Goal: Task Accomplishment & Management: Manage account settings

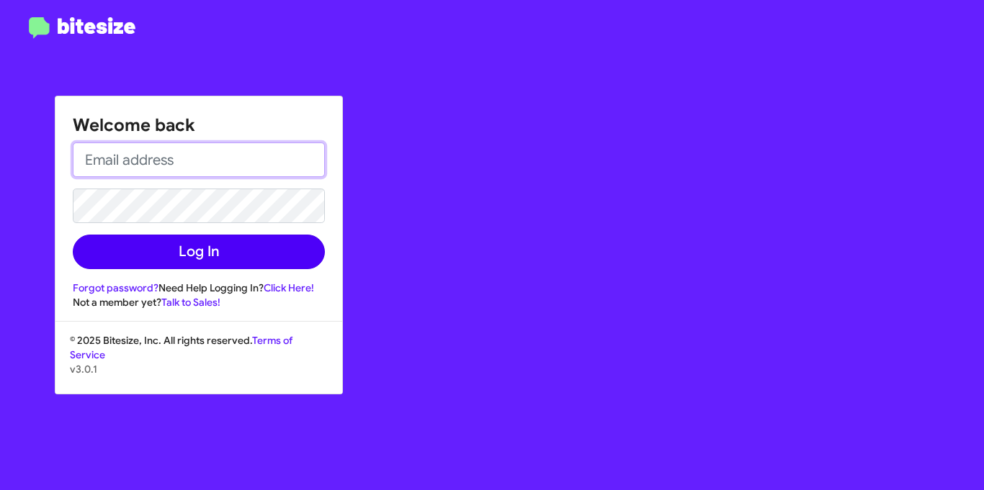
type input "[PERSON_NAME][EMAIL_ADDRESS][DOMAIN_NAME]"
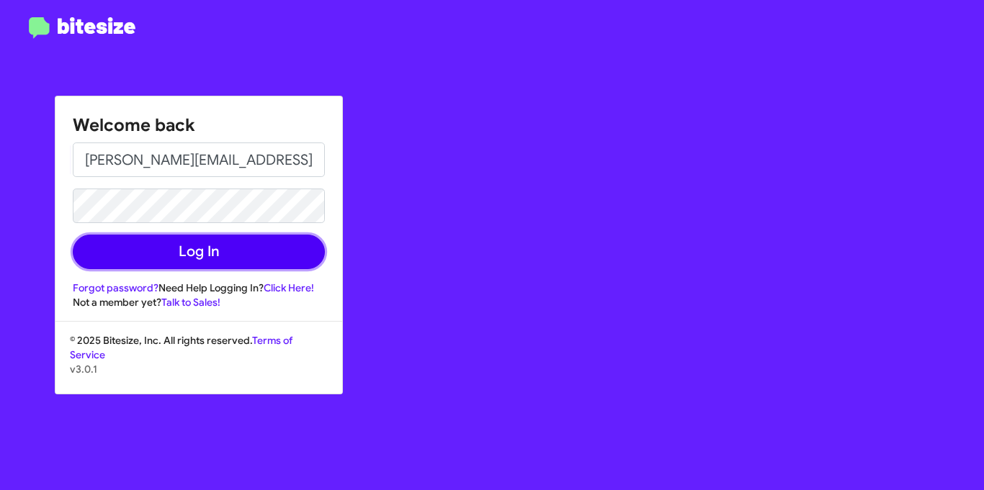
click at [205, 252] on button "Log In" at bounding box center [199, 252] width 252 height 35
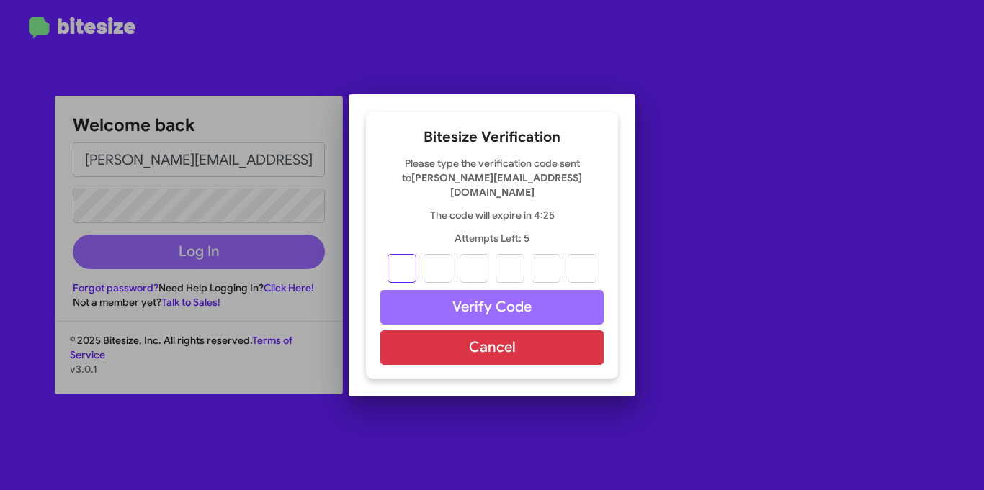
type input "4"
type input "7"
type input "2"
type input "7"
type input "1"
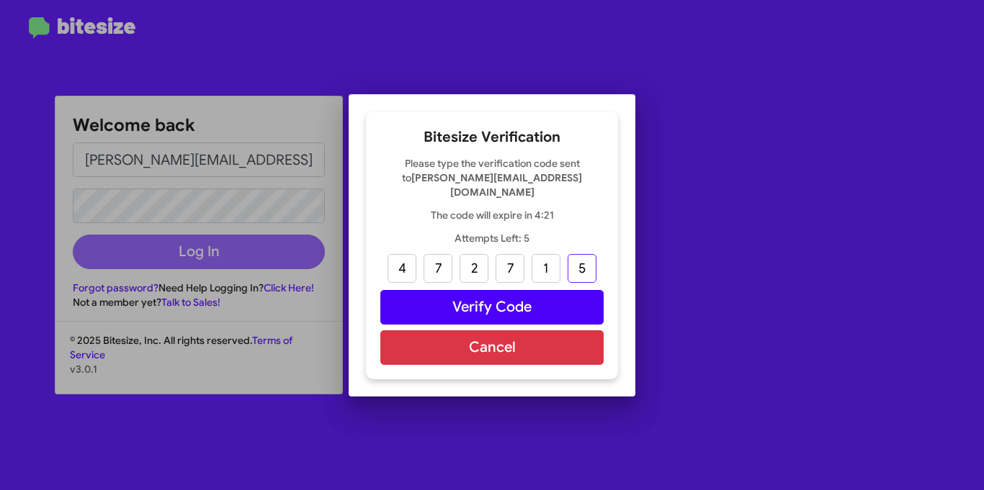
type input "5"
click at [515, 297] on button "Verify Code" at bounding box center [491, 307] width 223 height 35
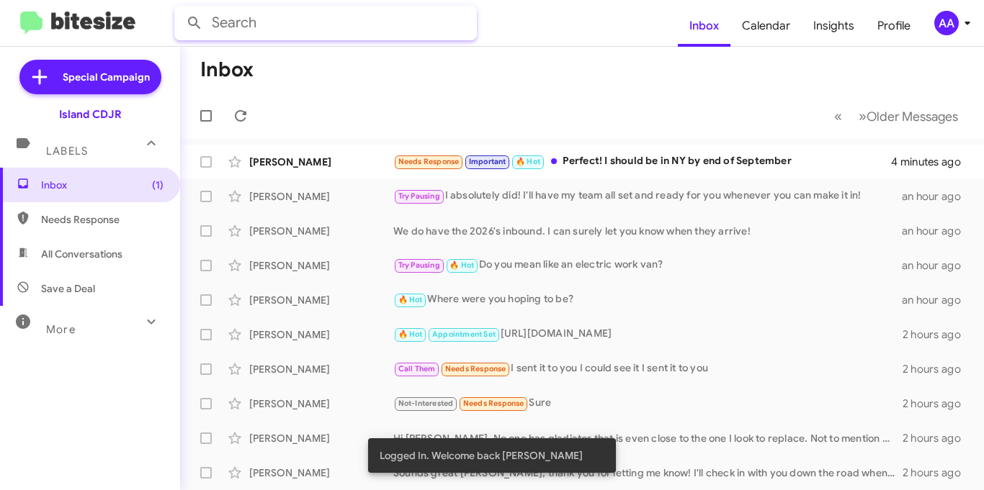
click at [256, 26] on input "text" at bounding box center [325, 23] width 302 height 35
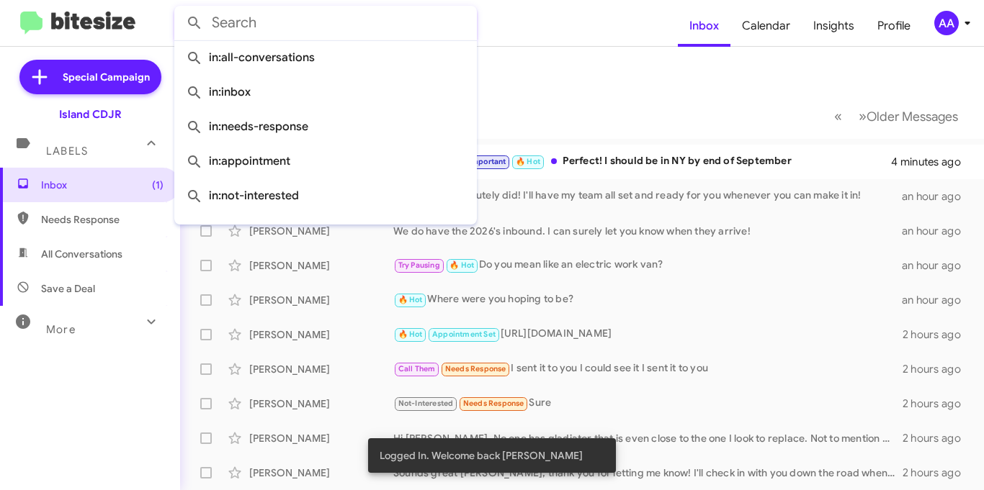
paste input "[PHONE_NUMBER]"
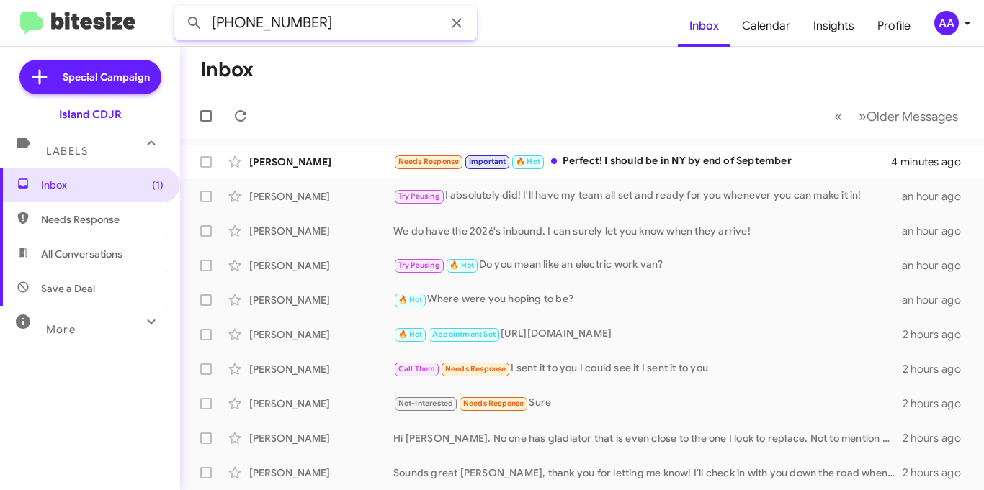
click at [180, 9] on button at bounding box center [194, 23] width 29 height 29
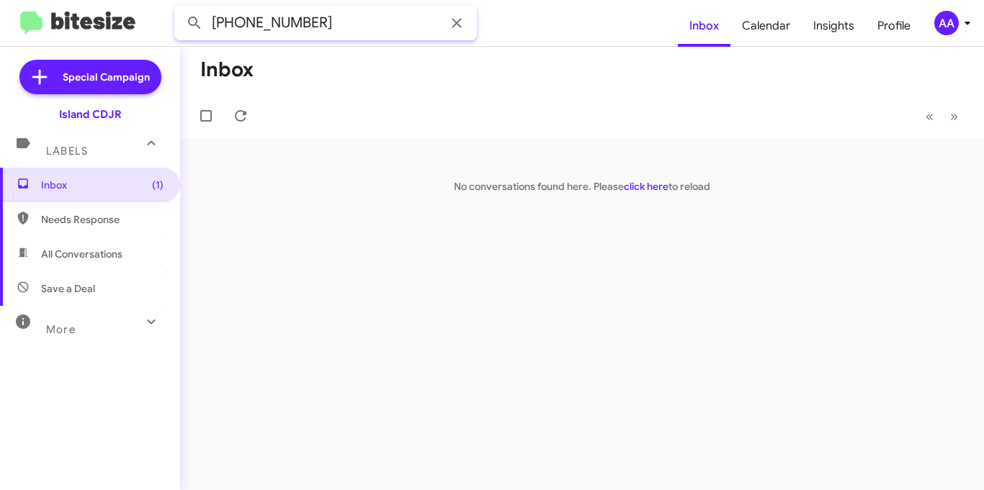
click at [303, 17] on input "[PHONE_NUMBER]" at bounding box center [325, 23] width 302 height 35
click at [303, 16] on input "[PHONE_NUMBER]" at bounding box center [325, 23] width 302 height 35
paste input "[PERSON_NAME]"
type input "[PERSON_NAME]"
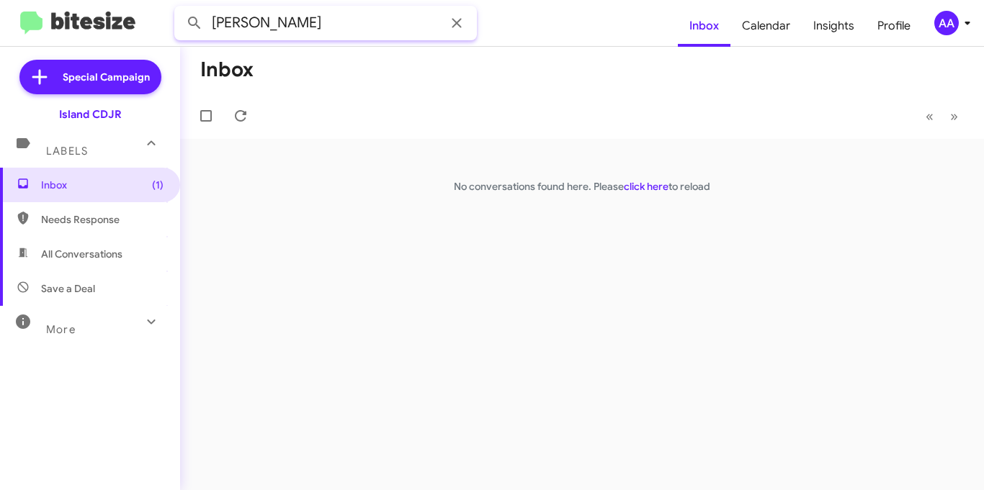
click at [180, 9] on button at bounding box center [194, 23] width 29 height 29
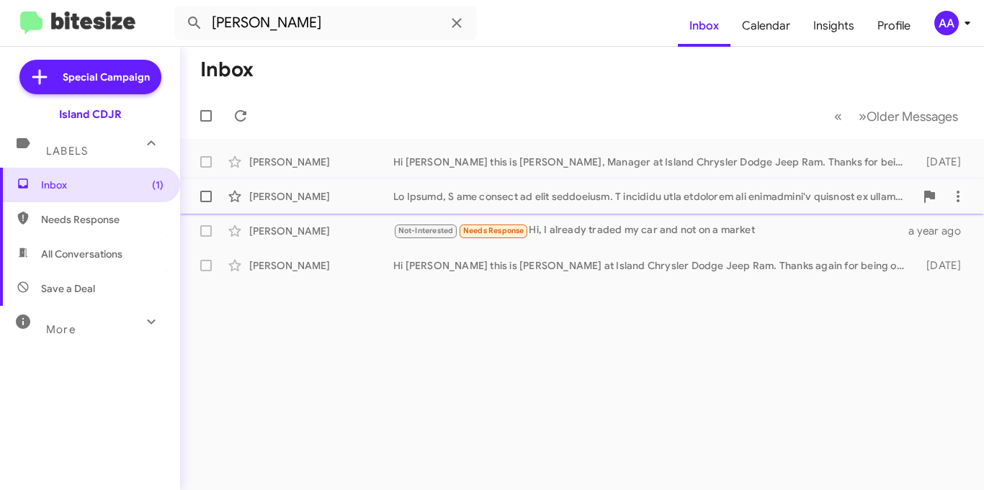
click at [359, 197] on div "[PERSON_NAME]" at bounding box center [321, 196] width 144 height 14
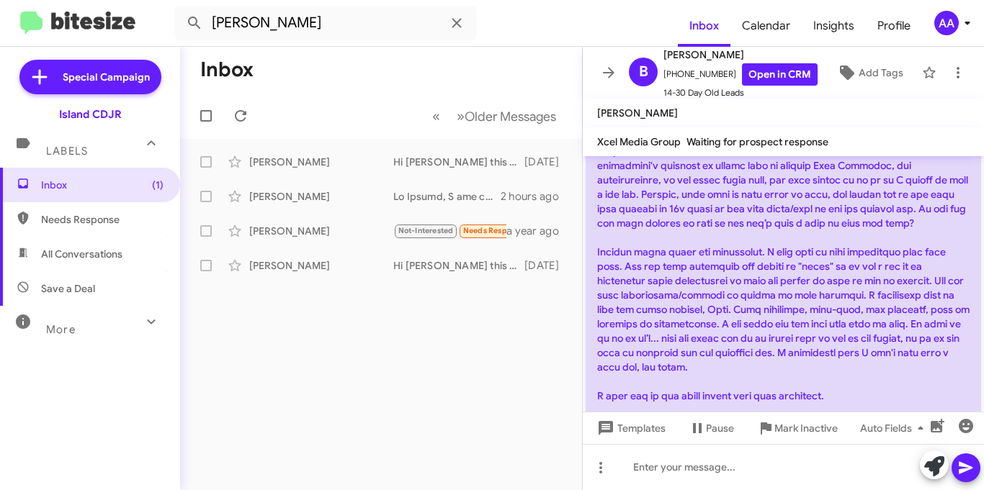
scroll to position [138, 0]
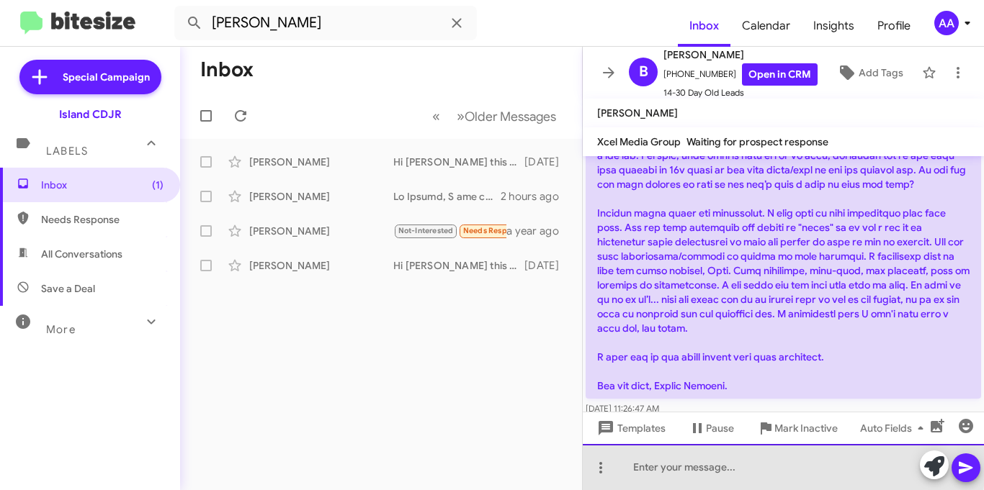
click at [701, 467] on div at bounding box center [783, 467] width 401 height 46
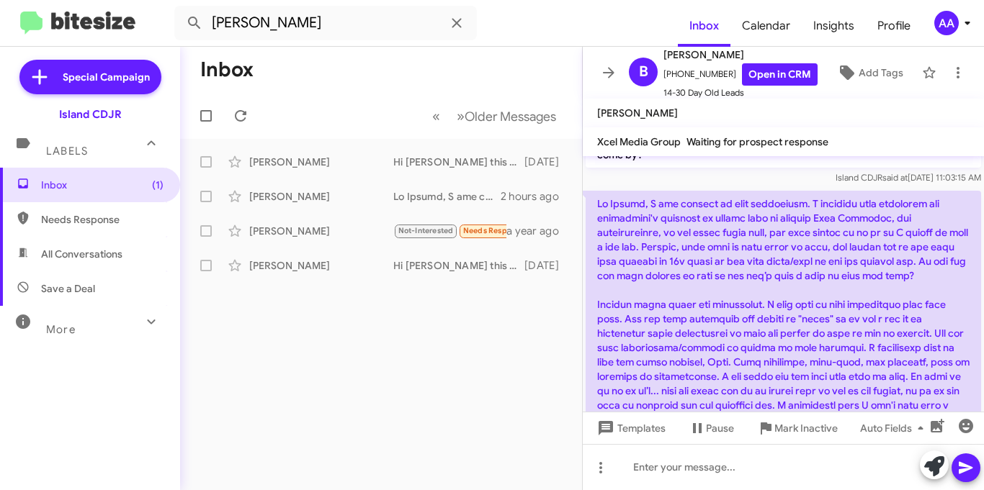
scroll to position [0, 0]
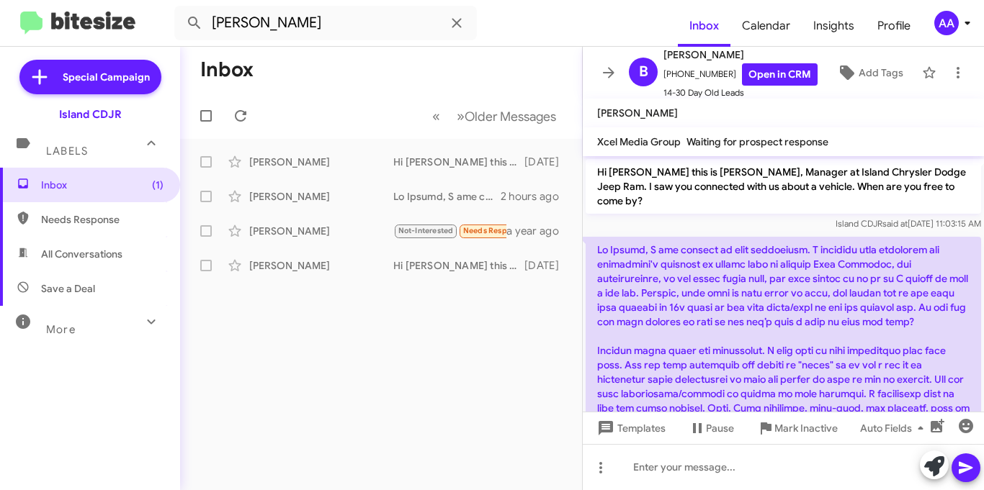
drag, startPoint x: 741, startPoint y: 362, endPoint x: 600, endPoint y: 231, distance: 192.6
click at [600, 237] on p at bounding box center [783, 387] width 395 height 300
copy p "Lo Ipsumd, S ame consect ad elit seddoeiusm. T incididu utla etdolorem ali enim…"
click at [681, 472] on div at bounding box center [783, 467] width 401 height 46
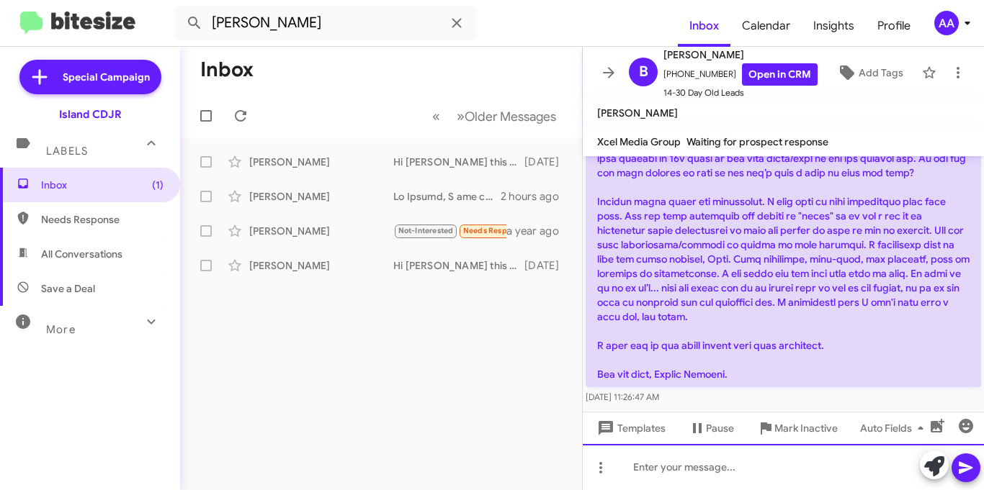
scroll to position [192, 0]
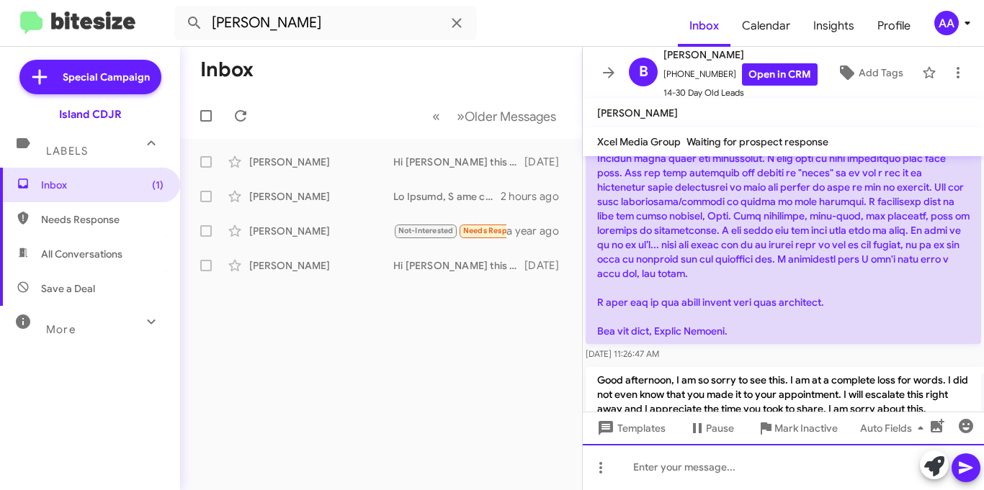
click at [667, 454] on div at bounding box center [783, 467] width 401 height 46
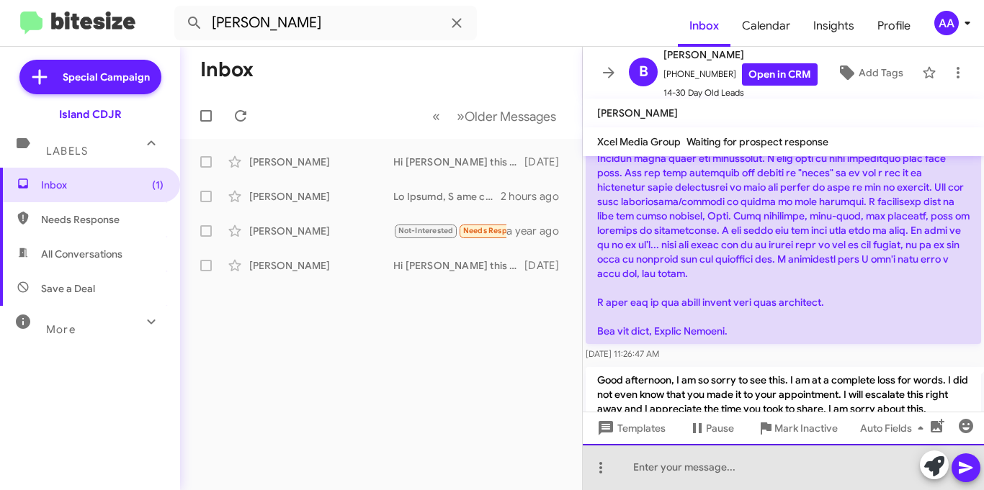
click at [668, 453] on div at bounding box center [783, 467] width 401 height 46
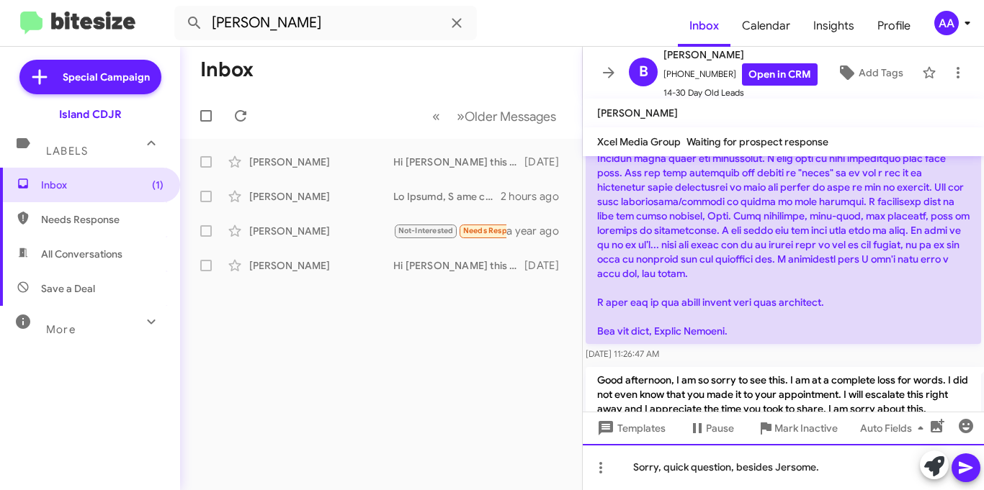
click at [707, 456] on div "Sorry, quick question, besides Jersome." at bounding box center [783, 467] width 401 height 46
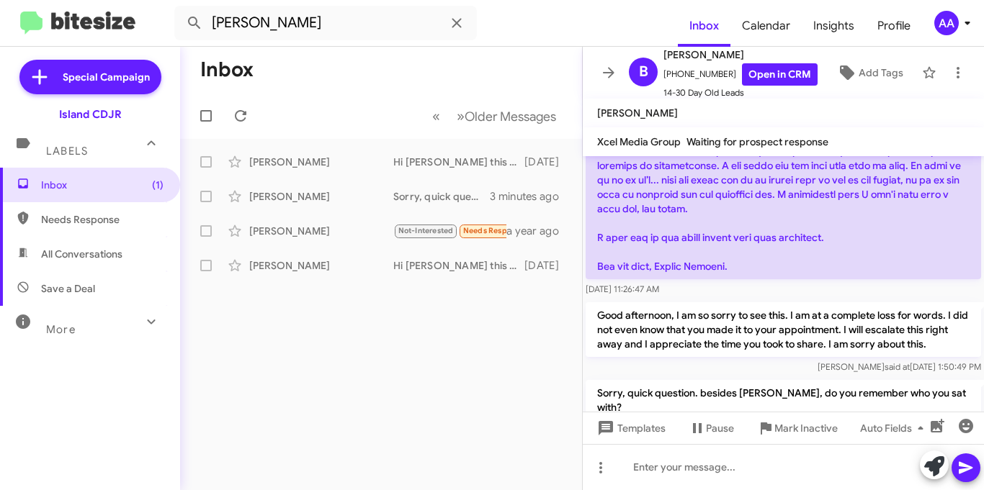
scroll to position [272, 0]
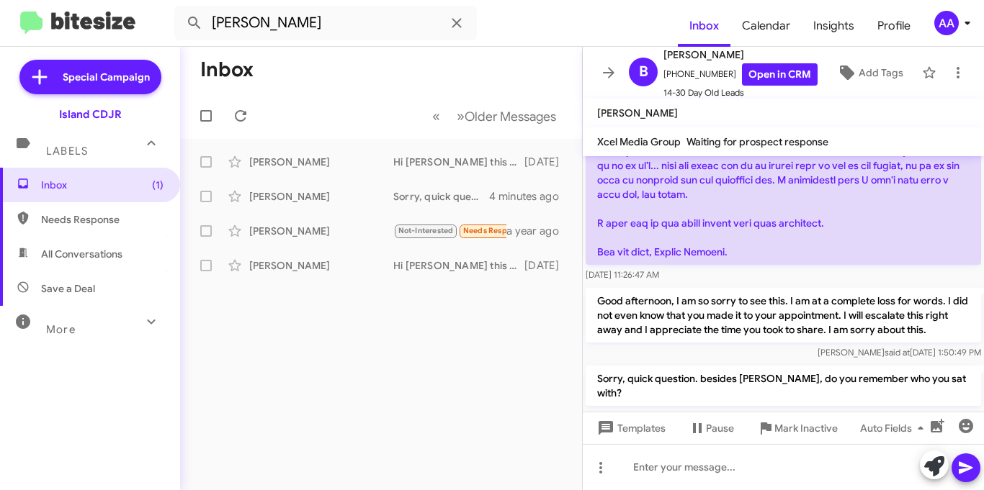
drag, startPoint x: 597, startPoint y: 236, endPoint x: 864, endPoint y: 239, distance: 266.5
click at [864, 239] on p at bounding box center [783, 115] width 395 height 300
copy p "Lo Ipsumd, S ame consect ad elit seddoeiusm. T incididu utla etdolorem ali enim…"
click at [611, 64] on icon at bounding box center [608, 72] width 17 height 17
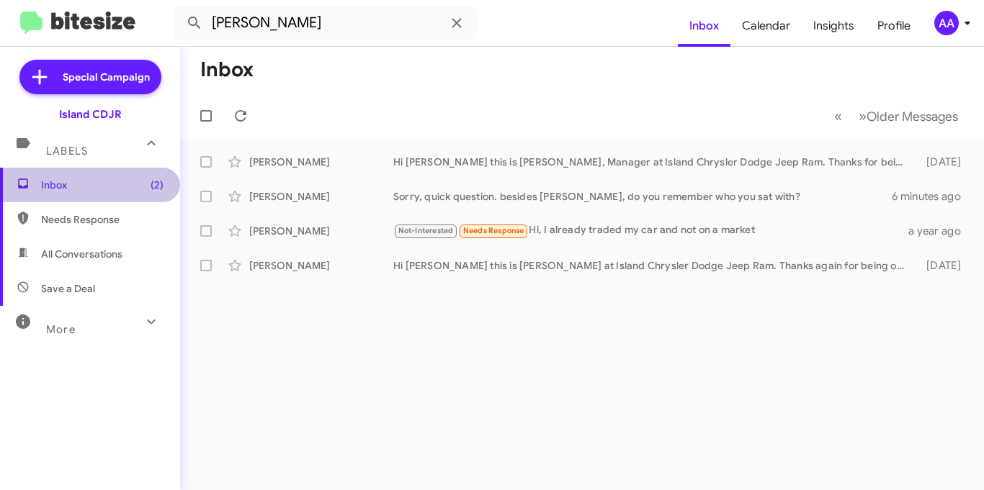
click at [80, 184] on span "Inbox (2)" at bounding box center [102, 185] width 122 height 14
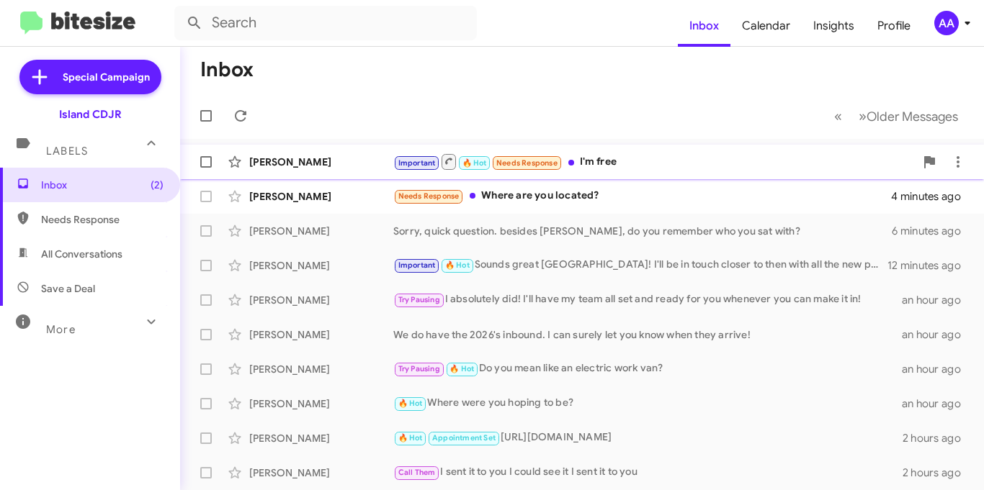
click at [616, 161] on div "Important 🔥 Hot Needs Response I'm free" at bounding box center [653, 162] width 521 height 18
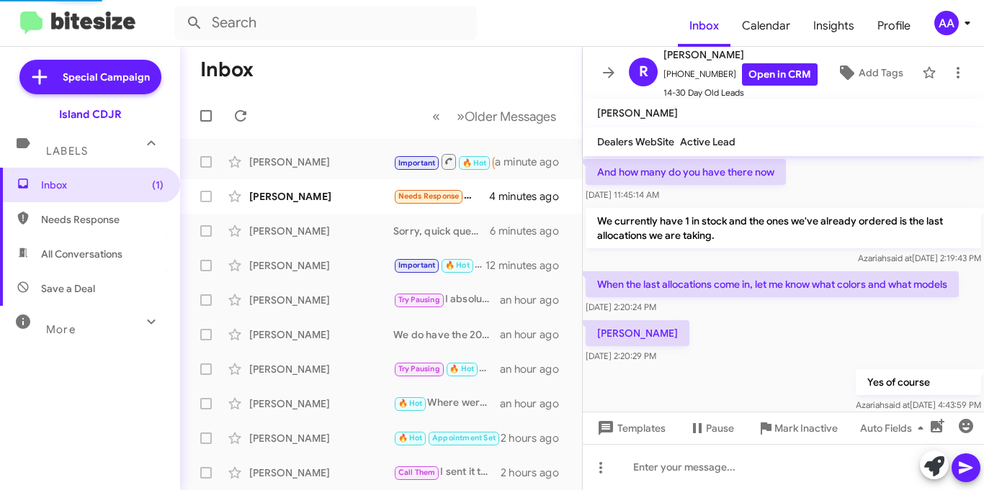
scroll to position [895, 0]
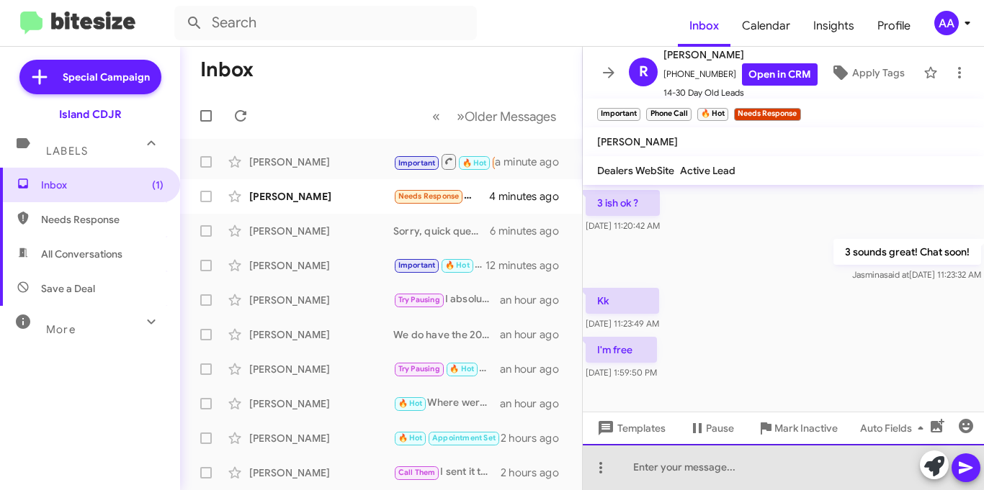
click at [662, 468] on div at bounding box center [783, 467] width 401 height 46
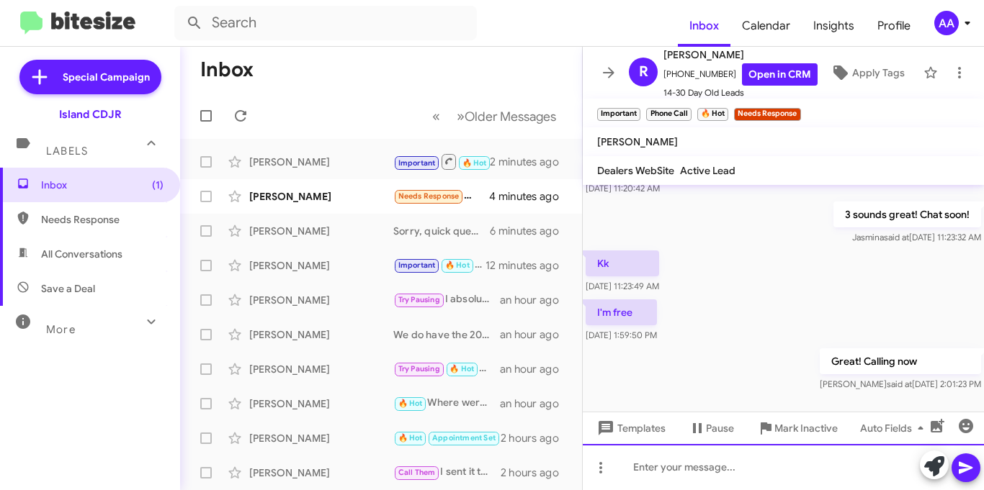
scroll to position [1192, 0]
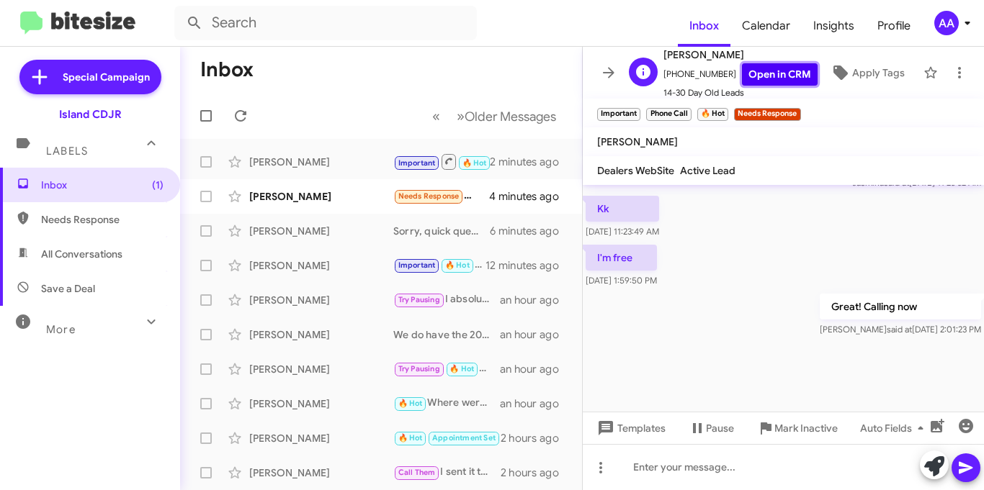
click at [768, 71] on link "Open in CRM" at bounding box center [780, 74] width 76 height 22
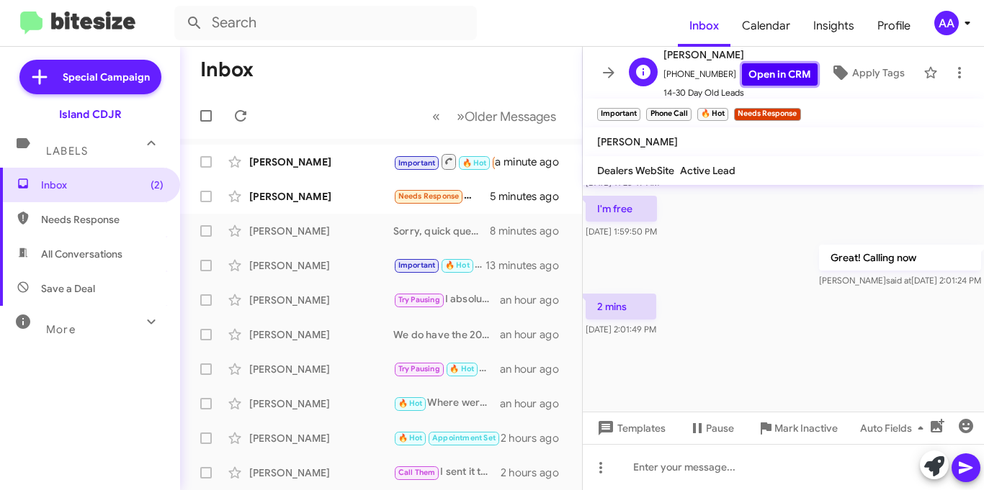
scroll to position [910, 0]
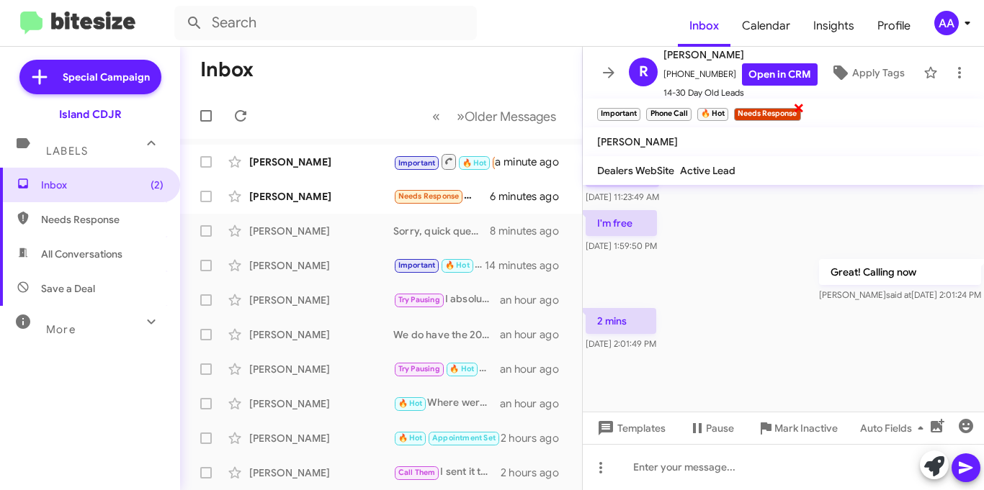
click at [760, 118] on small "Needs Response" at bounding box center [767, 114] width 66 height 13
click at [799, 113] on span "×" at bounding box center [799, 107] width 12 height 17
click at [800, 106] on span "×" at bounding box center [799, 107] width 12 height 17
click at [802, 107] on span "×" at bounding box center [799, 107] width 12 height 17
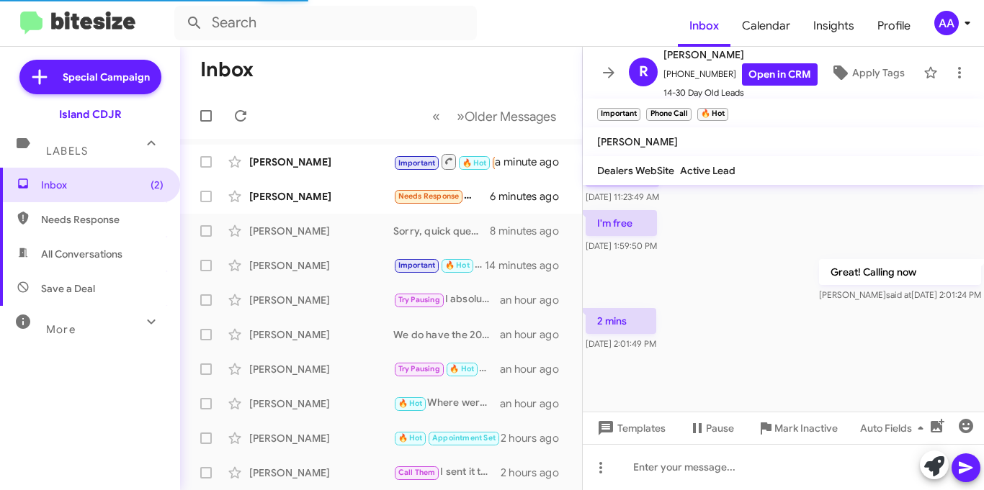
click at [802, 107] on mat-toolbar "Important × Phone Call × 🔥 Hot × Needs Response ×" at bounding box center [783, 113] width 401 height 29
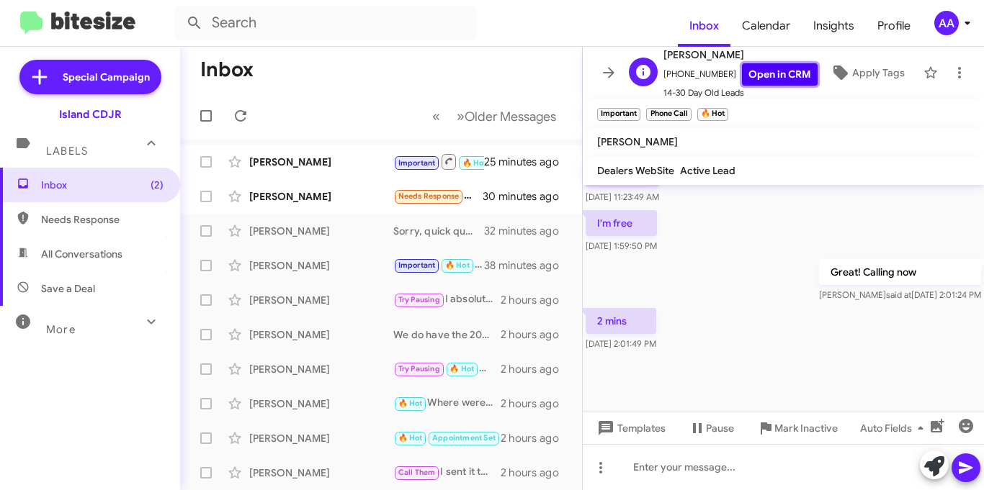
click at [770, 79] on link "Open in CRM" at bounding box center [780, 74] width 76 height 22
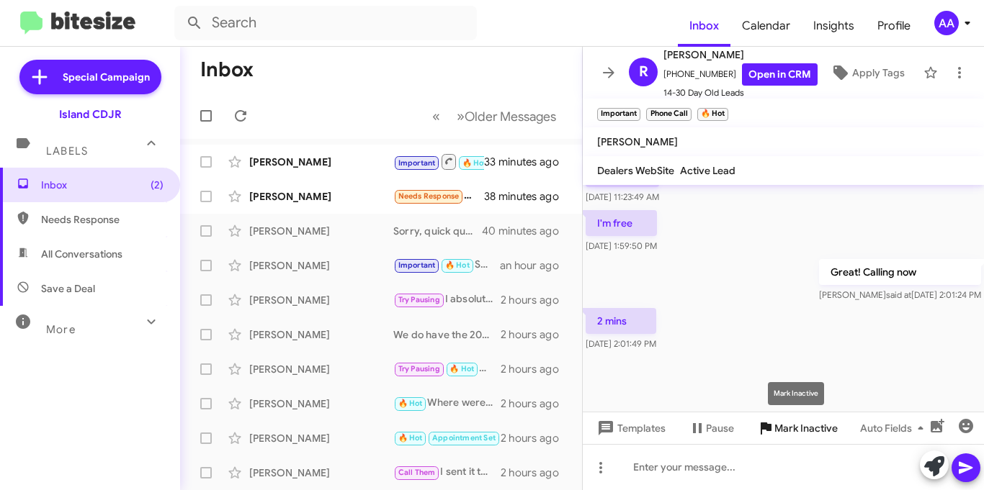
click at [789, 429] on span "Mark Inactive" at bounding box center [805, 429] width 63 height 26
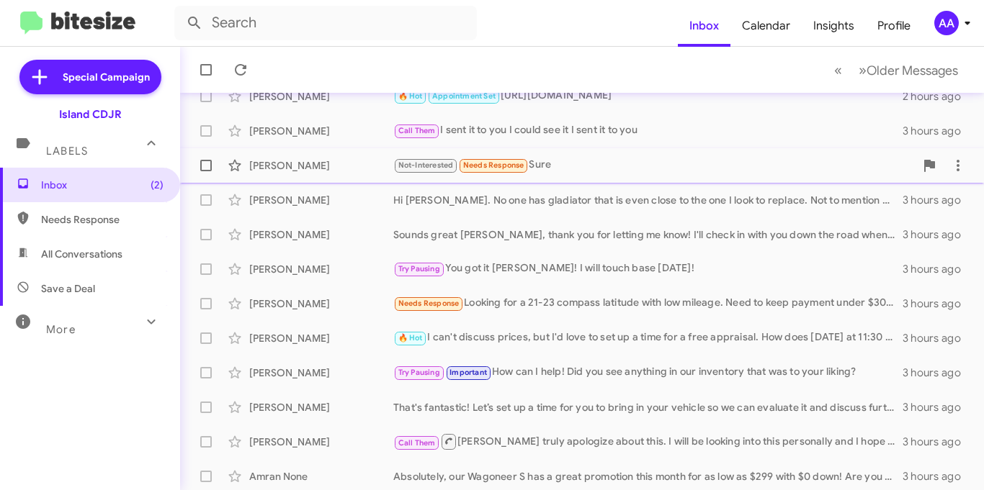
scroll to position [311, 0]
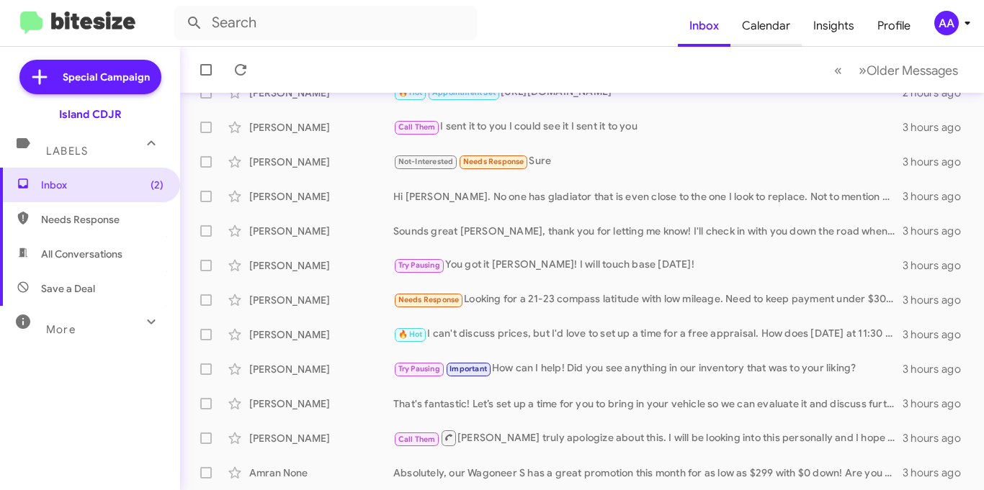
click at [778, 27] on span "Calendar" at bounding box center [765, 26] width 71 height 42
